Goal: Task Accomplishment & Management: Complete application form

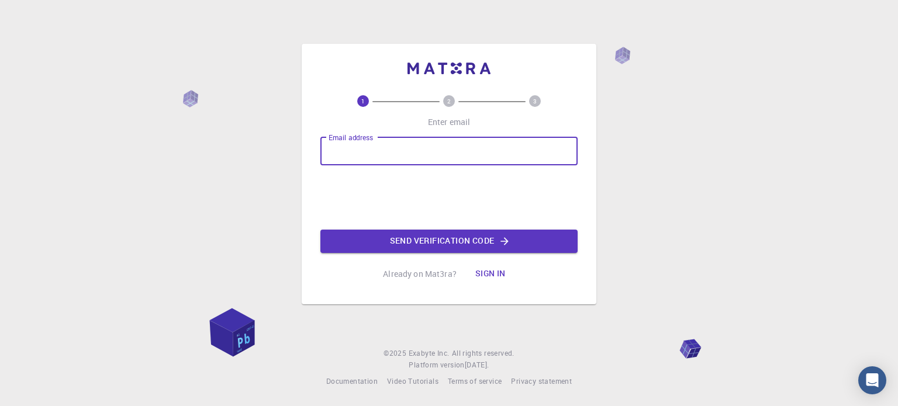
type input "[PERSON_NAME][EMAIL_ADDRESS][DOMAIN_NAME]"
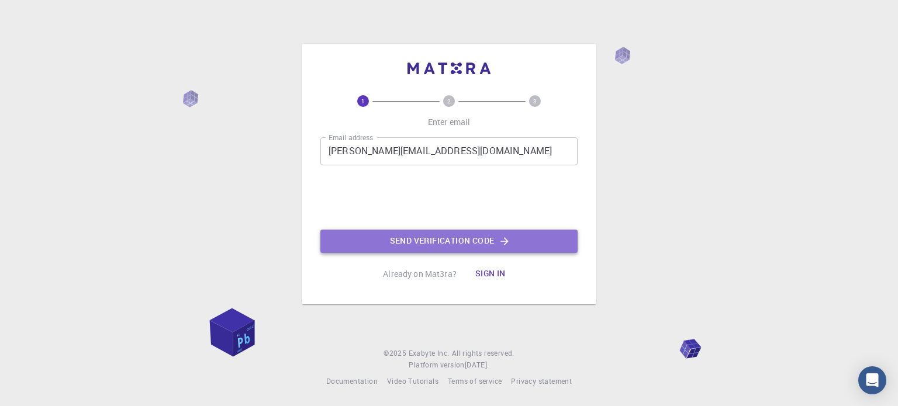
click at [423, 243] on button "Send verification code" at bounding box center [448, 241] width 257 height 23
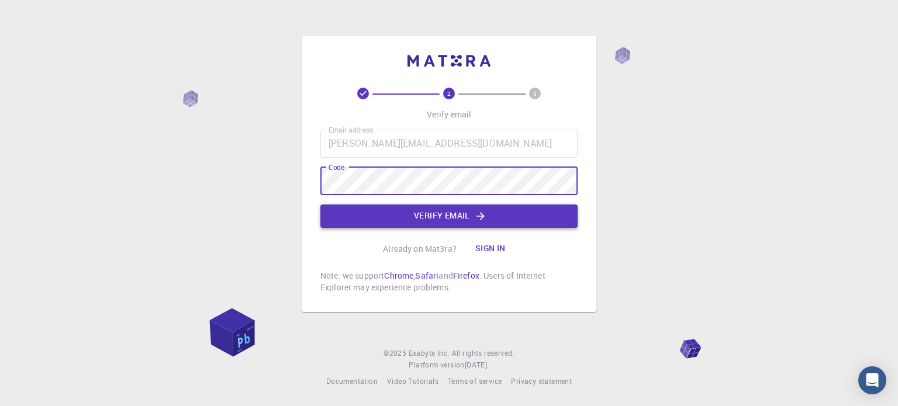
click at [430, 216] on button "Verify email" at bounding box center [448, 216] width 257 height 23
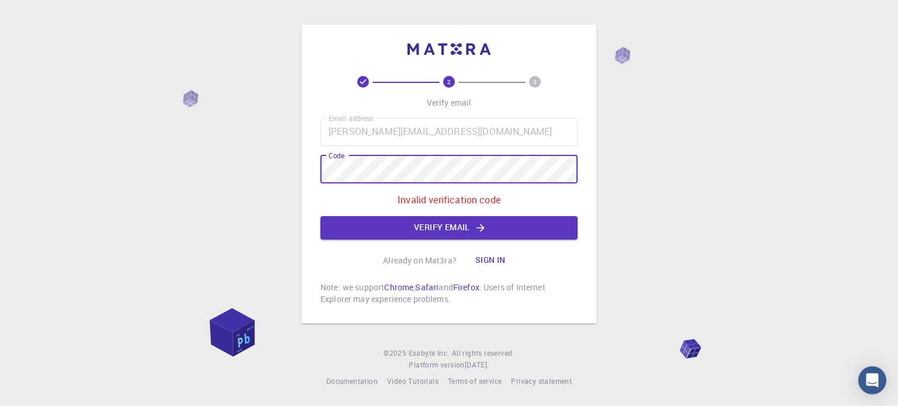
click at [311, 167] on div "2 3 Verify email Email address [PERSON_NAME][EMAIL_ADDRESS][DOMAIN_NAME] Email …" at bounding box center [449, 174] width 295 height 299
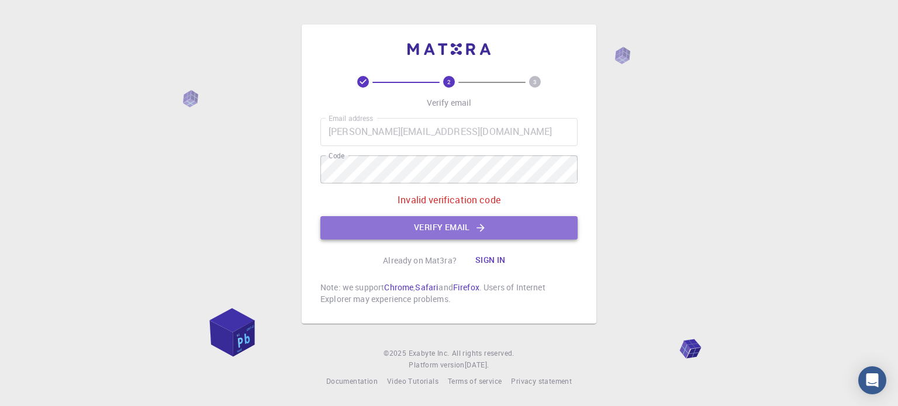
click at [429, 222] on button "Verify email" at bounding box center [448, 227] width 257 height 23
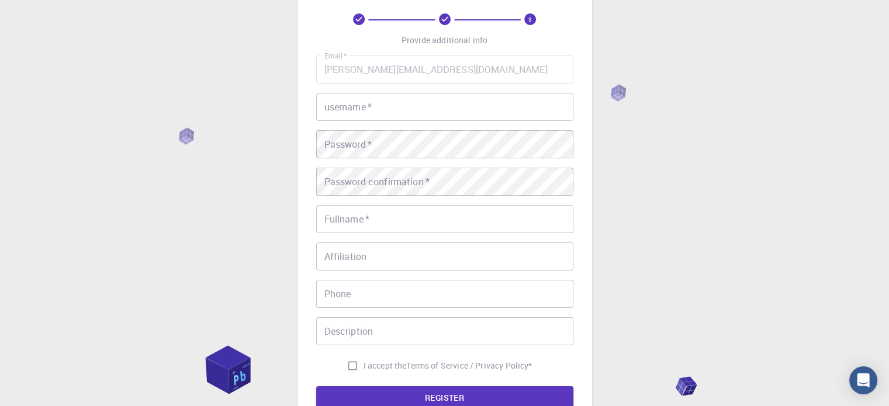
scroll to position [58, 0]
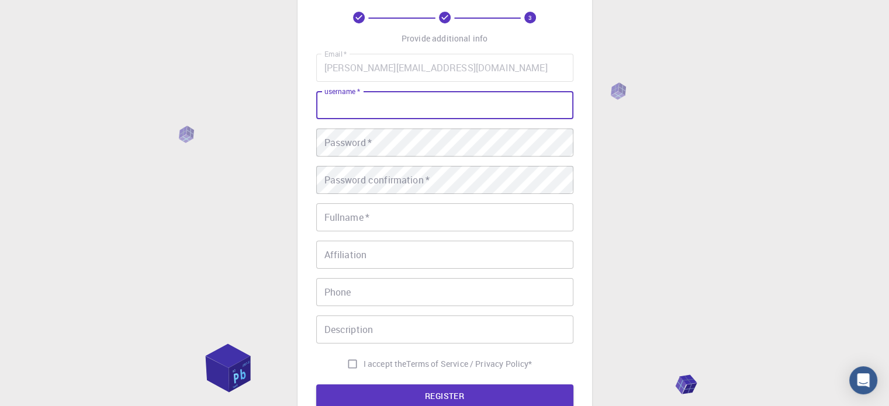
click at [345, 104] on input "username   *" at bounding box center [444, 105] width 257 height 28
type input "annina"
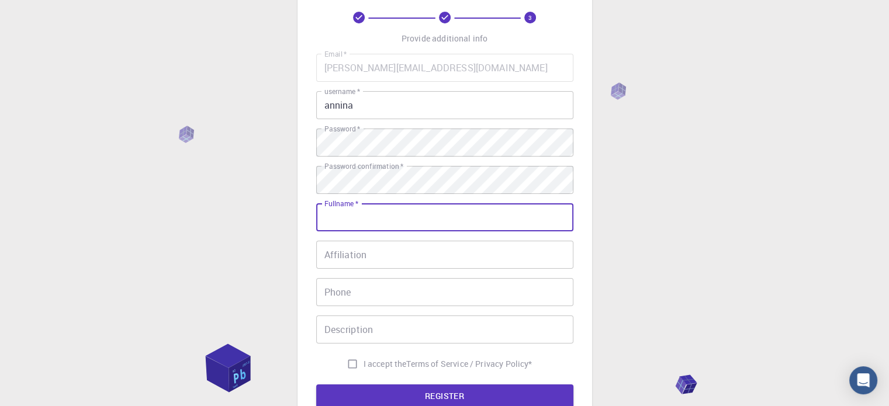
click at [363, 219] on input "Fullname   *" at bounding box center [444, 218] width 257 height 28
click at [391, 220] on input "Fullname   *" at bounding box center [444, 218] width 257 height 28
type input "annamicheli"
click at [373, 254] on input "Affiliation" at bounding box center [444, 255] width 257 height 28
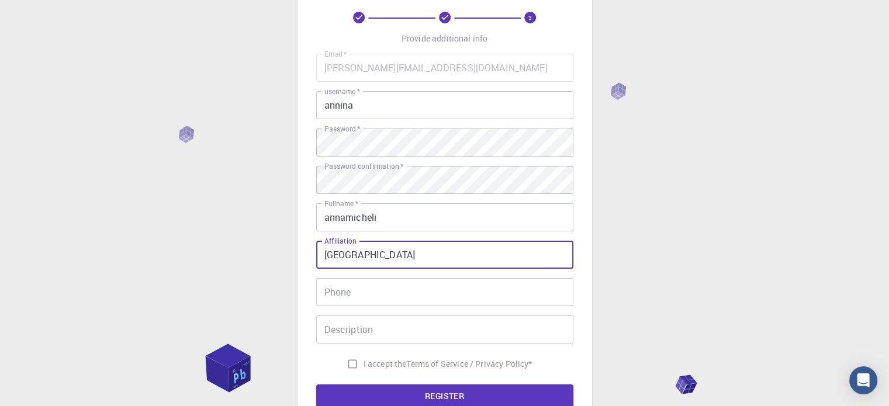
type input "[GEOGRAPHIC_DATA]"
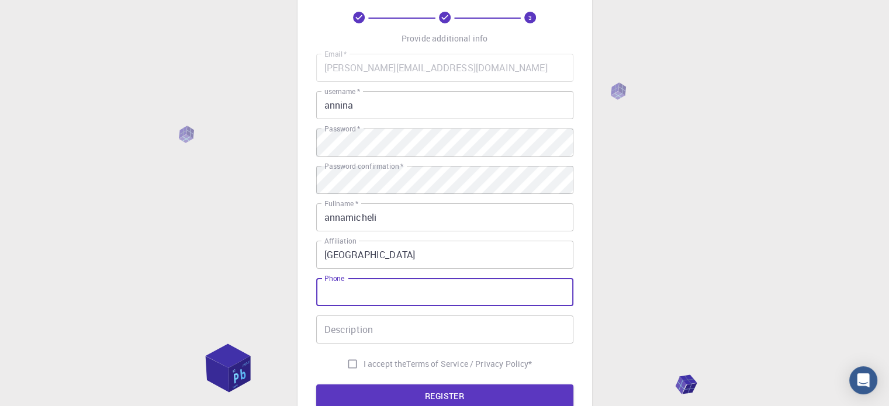
click at [381, 292] on input "Phone" at bounding box center [444, 292] width 257 height 28
type input "6949805094"
click at [363, 330] on input "Description" at bounding box center [444, 330] width 257 height 28
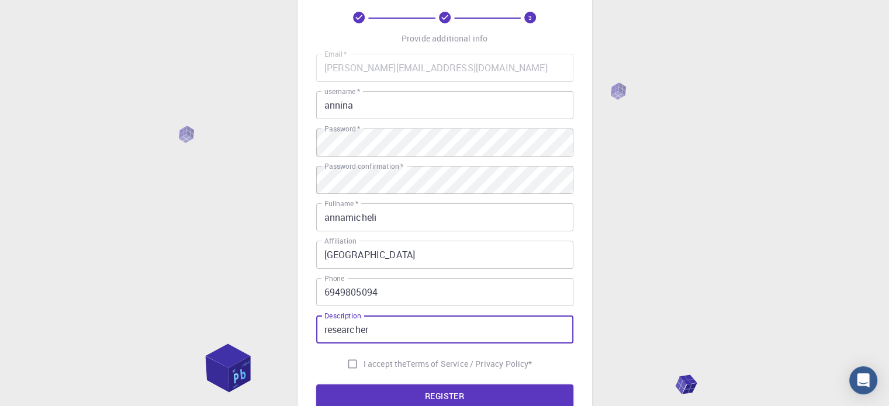
type input "researcher"
click at [346, 360] on input "I accept the Terms of Service / Privacy Policy *" at bounding box center [353, 364] width 22 height 22
checkbox input "true"
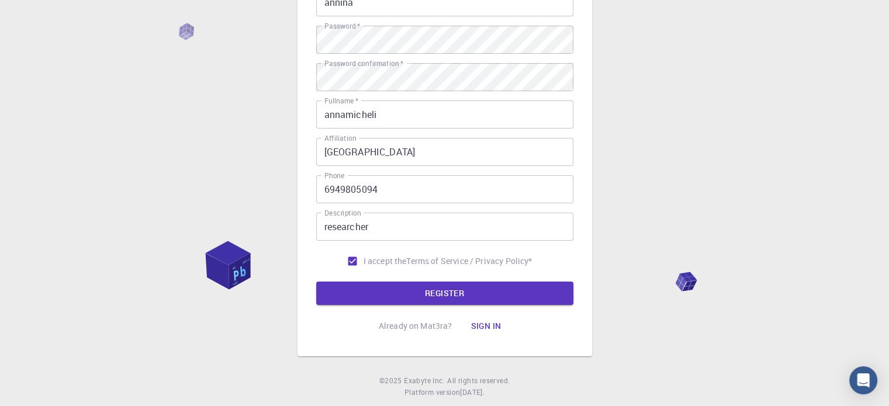
scroll to position [175, 0]
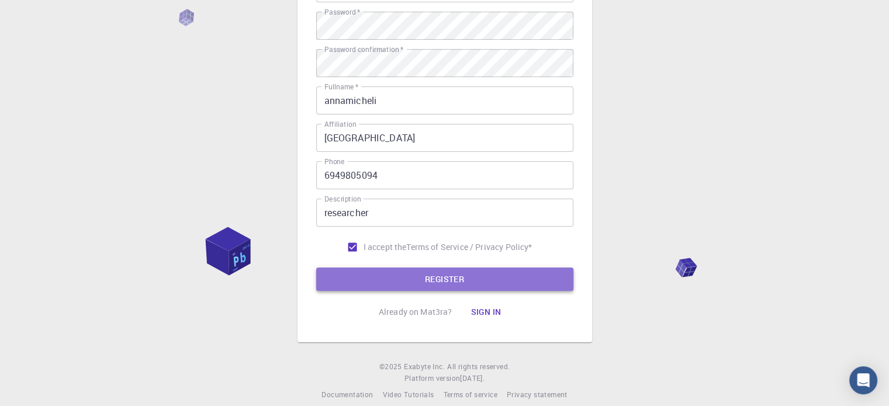
click at [468, 280] on button "REGISTER" at bounding box center [444, 279] width 257 height 23
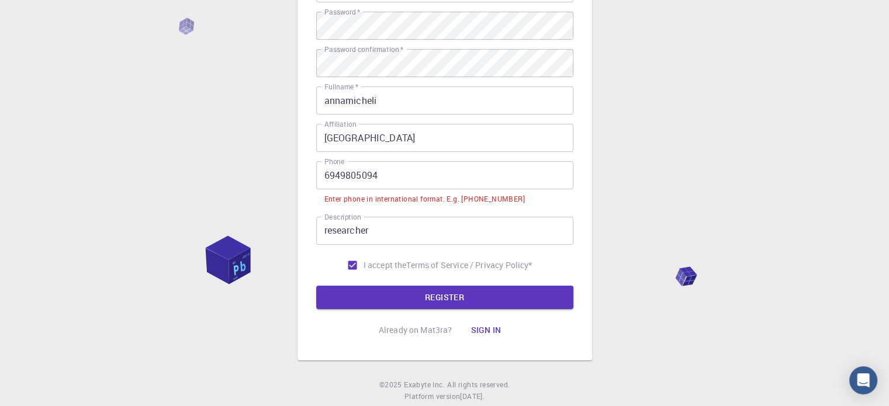
click at [323, 177] on input "6949805094" at bounding box center [444, 175] width 257 height 28
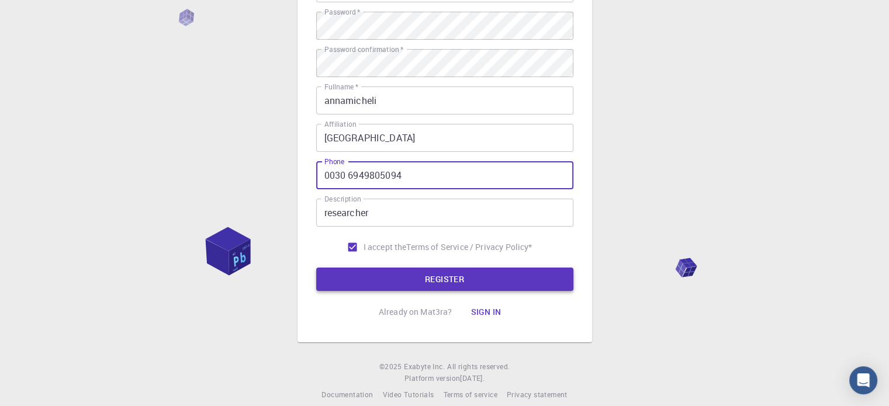
click at [412, 281] on button "REGISTER" at bounding box center [444, 279] width 257 height 23
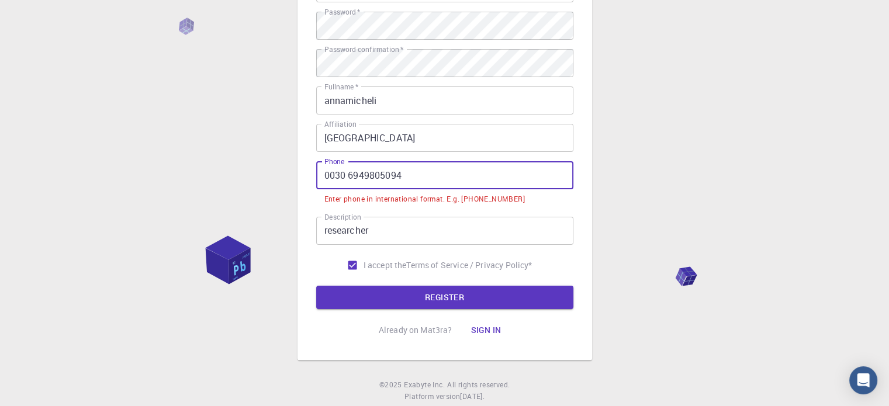
drag, startPoint x: 346, startPoint y: 176, endPoint x: 306, endPoint y: 174, distance: 39.3
click at [306, 174] on div "3 Provide additional info Email   * [PERSON_NAME][EMAIL_ADDRESS][DOMAIN_NAME] E…" at bounding box center [445, 102] width 295 height 518
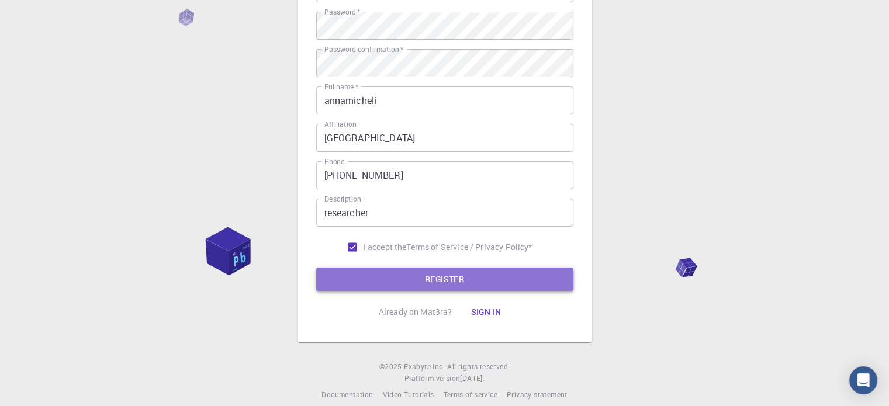
click at [402, 271] on button "REGISTER" at bounding box center [444, 279] width 257 height 23
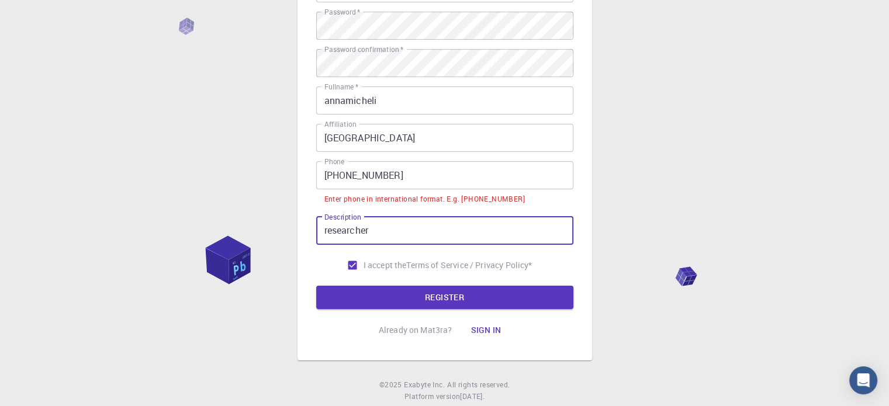
click at [401, 222] on input "researcher" at bounding box center [444, 231] width 257 height 28
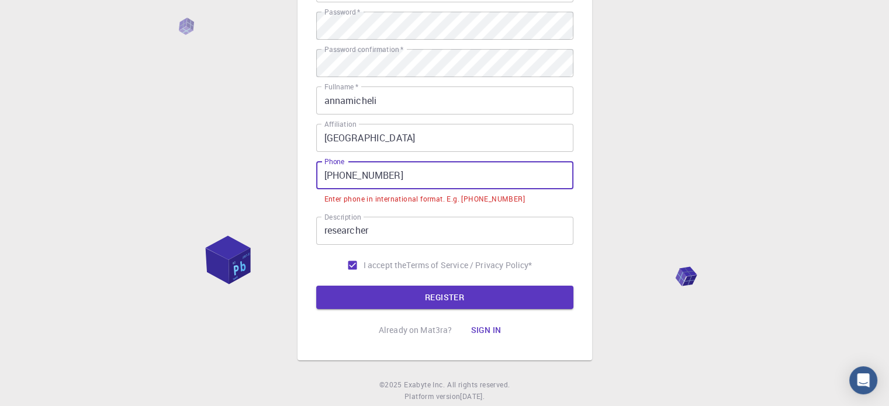
click at [344, 175] on input "[PHONE_NUMBER]" at bounding box center [444, 175] width 257 height 28
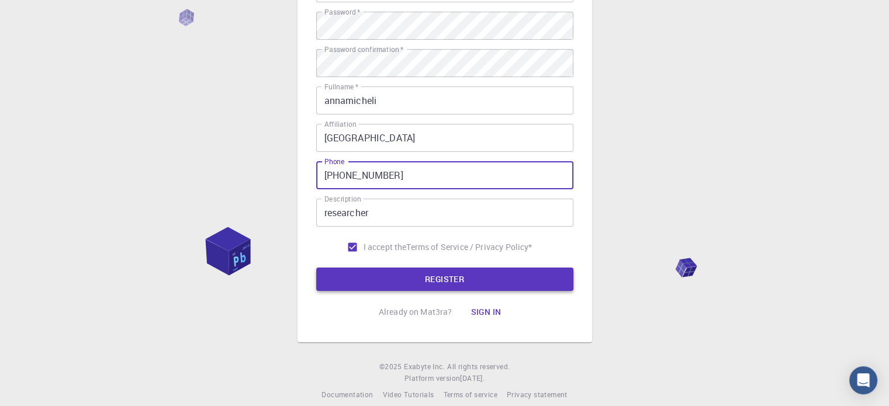
type input "[PHONE_NUMBER]"
click at [447, 284] on button "REGISTER" at bounding box center [444, 279] width 257 height 23
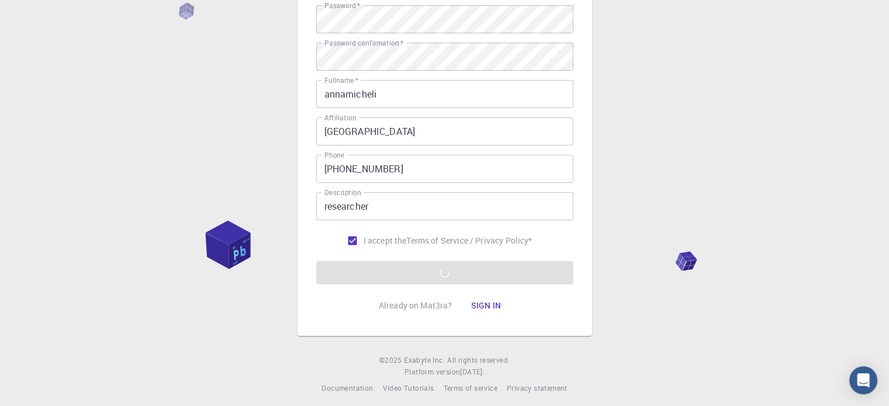
scroll to position [188, 0]
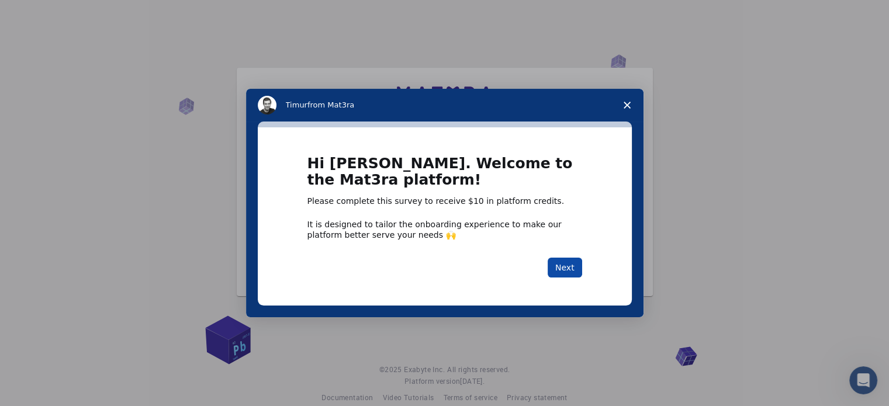
click at [564, 271] on button "Next" at bounding box center [565, 268] width 35 height 20
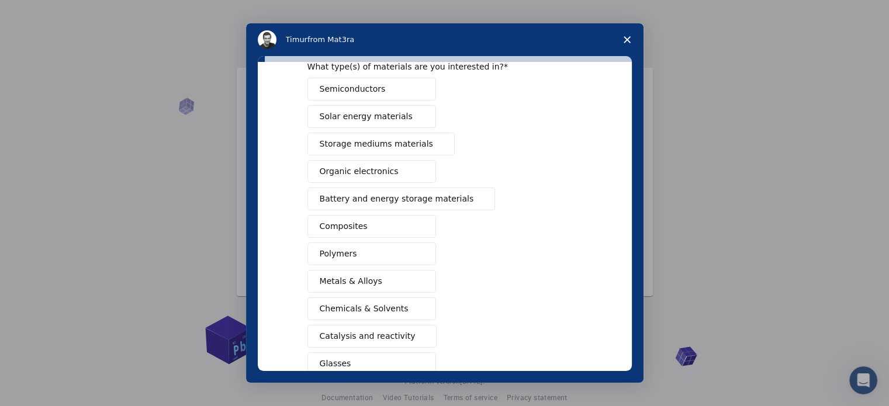
scroll to position [58, 0]
click at [629, 39] on icon "Close survey" at bounding box center [627, 39] width 7 height 7
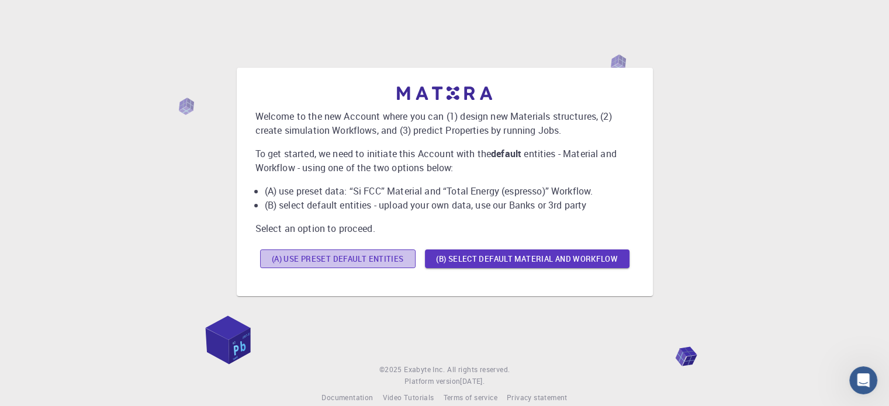
click at [357, 261] on button "(A) Use preset default entities" at bounding box center [338, 259] width 156 height 19
